Goal: Communication & Community: Answer question/provide support

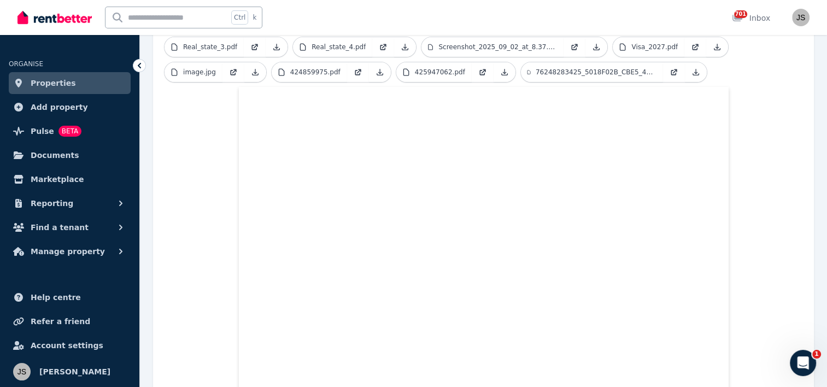
scroll to position [492, 0]
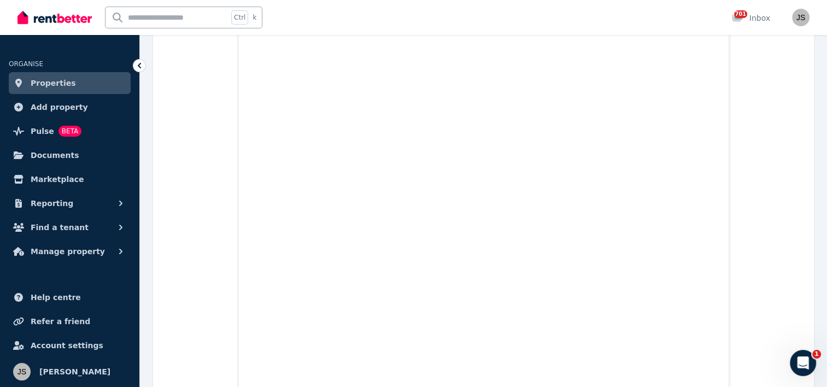
click at [57, 81] on span "Properties" at bounding box center [53, 83] width 45 height 13
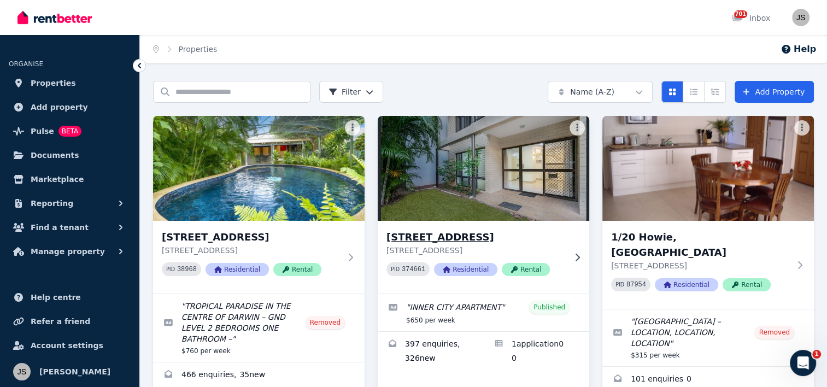
click at [431, 235] on h3 "[STREET_ADDRESS]" at bounding box center [476, 237] width 179 height 15
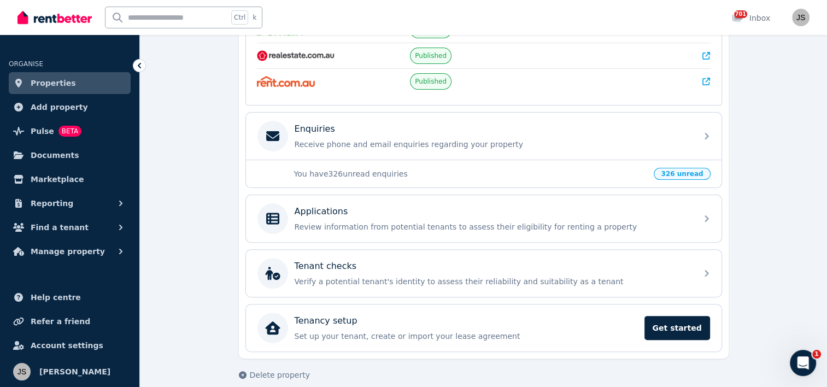
scroll to position [286, 0]
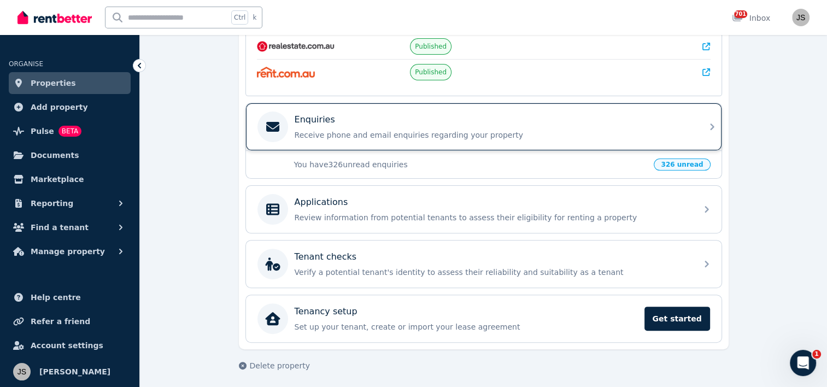
click at [320, 119] on p "Enquiries" at bounding box center [315, 119] width 40 height 13
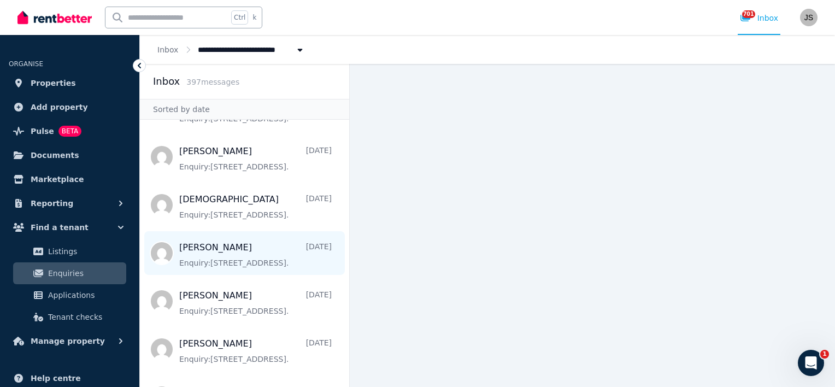
scroll to position [55, 0]
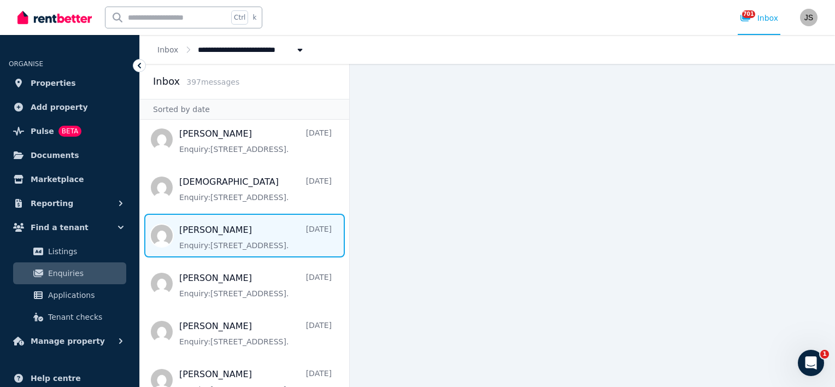
click at [208, 230] on span "Message list" at bounding box center [244, 236] width 209 height 44
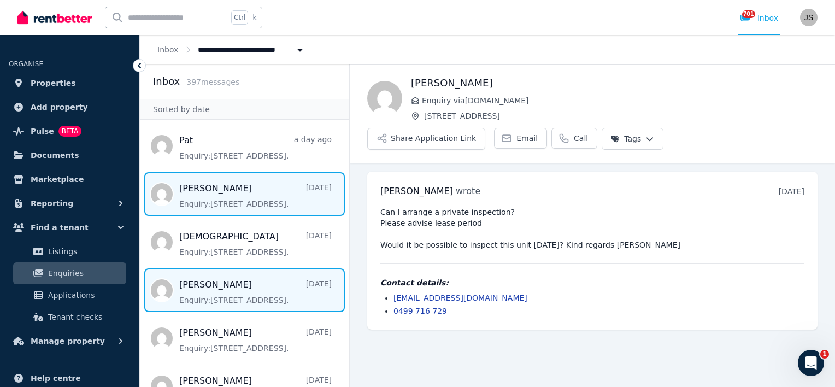
click at [190, 197] on span "Message list" at bounding box center [244, 194] width 209 height 44
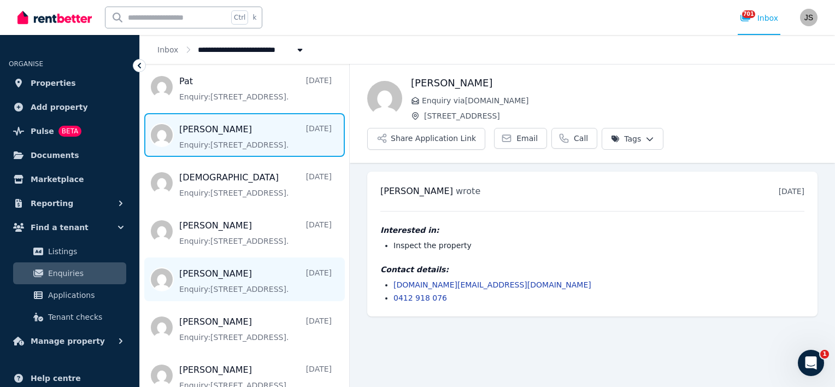
scroll to position [55, 0]
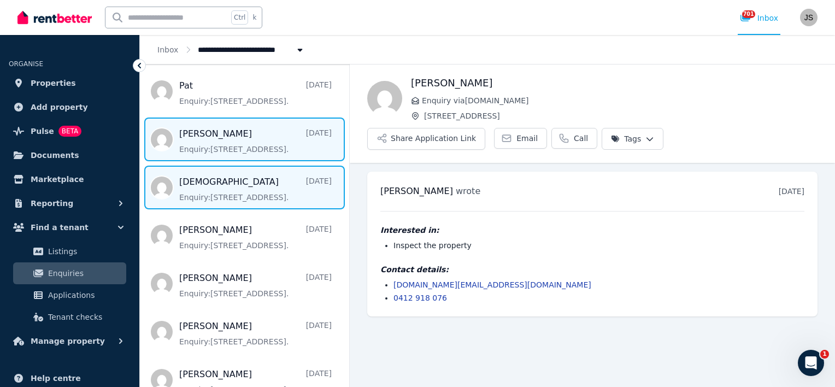
click at [207, 189] on span "Message list" at bounding box center [244, 188] width 209 height 44
